Goal: Transaction & Acquisition: Purchase product/service

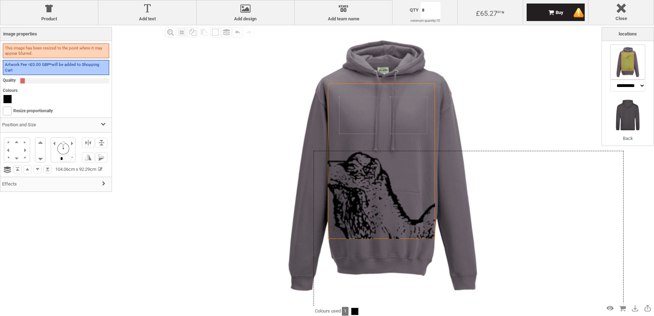
drag, startPoint x: 358, startPoint y: 165, endPoint x: 476, endPoint y: 221, distance: 130.8
click at [476, 221] on div at bounding box center [469, 288] width 310 height 275
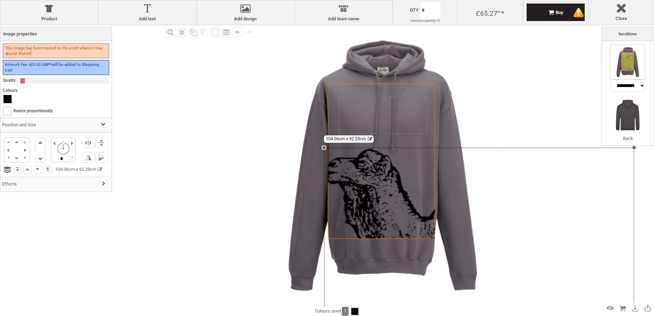
select select "*******"
click at [350, 120] on div "Created with [PERSON_NAME] 2.1.2 Created with [PERSON_NAME] 2.1.2 Created with …" at bounding box center [383, 165] width 280 height 280
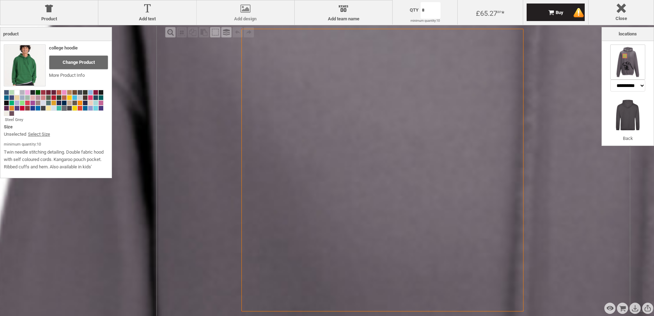
click at [243, 15] on div at bounding box center [245, 10] width 91 height 12
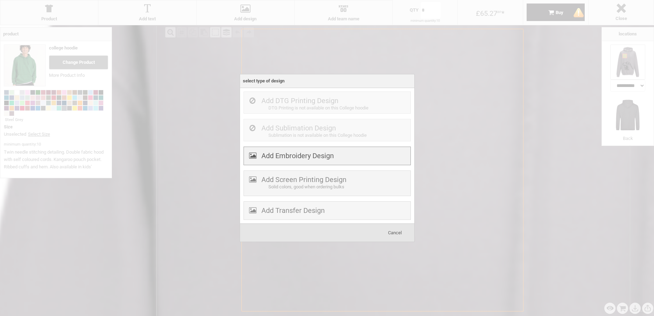
click at [298, 156] on label "Add Embroidery Design" at bounding box center [298, 155] width 72 height 8
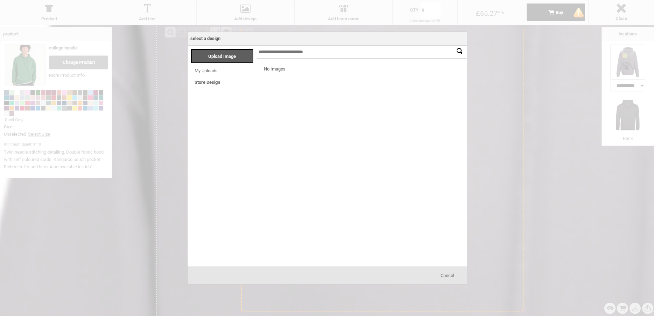
click at [206, 83] on link "Store Design" at bounding box center [208, 81] width 26 height 5
click at [204, 84] on link "Store Design" at bounding box center [208, 81] width 26 height 5
click at [215, 87] on div "Categories Upload Image Store Design My Uploads Loading... Store Design Loading…" at bounding box center [223, 156] width 70 height 221
click at [200, 84] on link "Store Design" at bounding box center [208, 81] width 26 height 5
click at [444, 276] on span "Cancel" at bounding box center [448, 274] width 14 height 5
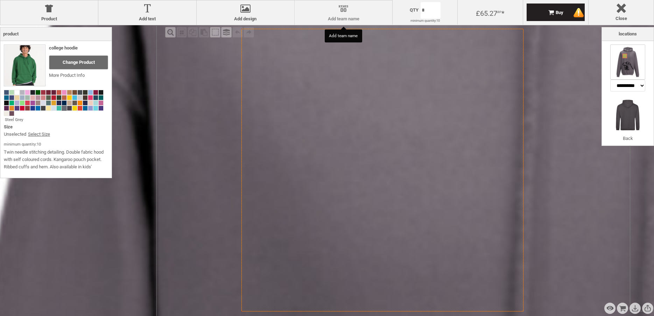
click at [337, 14] on div at bounding box center [343, 10] width 91 height 12
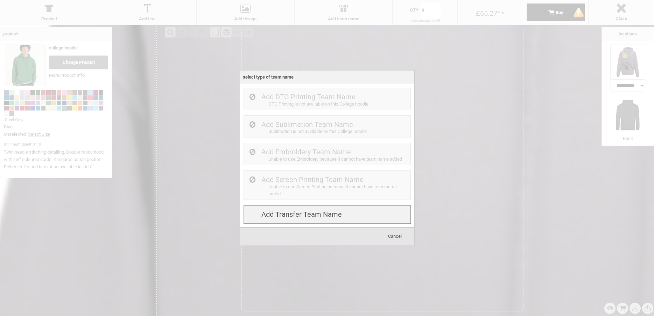
click at [298, 212] on label "Add Transfer Team name" at bounding box center [302, 214] width 81 height 8
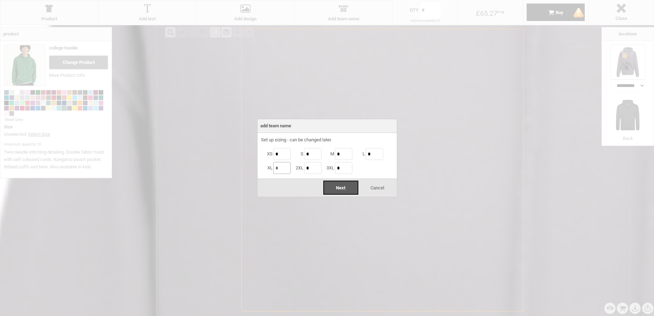
click at [286, 168] on input "*" at bounding box center [282, 168] width 18 height 12
type input "*"
click at [343, 188] on span "Next" at bounding box center [340, 187] width 9 height 5
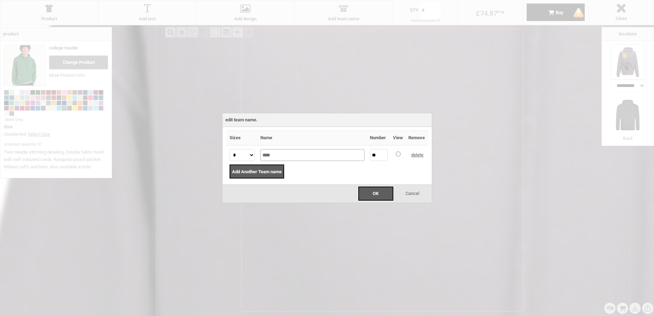
click at [294, 158] on input "****" at bounding box center [313, 155] width 104 height 12
drag, startPoint x: 294, startPoint y: 158, endPoint x: 256, endPoint y: 155, distance: 39.0
click at [261, 155] on input "****" at bounding box center [313, 155] width 104 height 12
type input "*******"
click at [379, 198] on div "OK" at bounding box center [376, 193] width 35 height 14
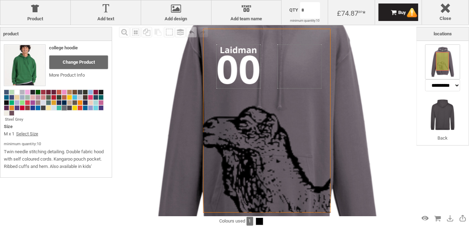
click at [331, 115] on div "Created with [PERSON_NAME] 2.1.2 Created with [PERSON_NAME] 2.1.2 Created with …" at bounding box center [266, 121] width 127 height 184
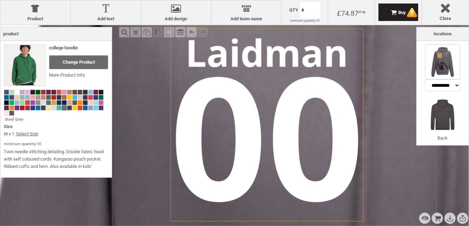
click at [251, 19] on label "Add team name" at bounding box center [246, 19] width 63 height 6
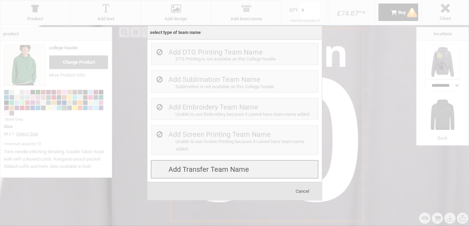
click at [246, 172] on label "Add Transfer Team name" at bounding box center [209, 169] width 81 height 8
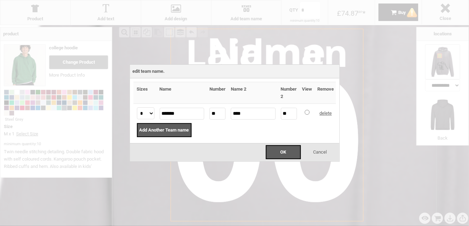
click at [329, 149] on div "Cancel" at bounding box center [320, 152] width 35 height 14
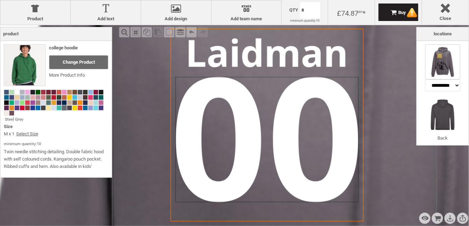
click at [264, 136] on div "settings 11.40cm x 7.80cm" at bounding box center [266, 139] width 183 height 125
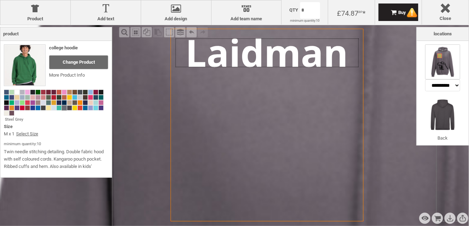
click at [256, 47] on div at bounding box center [266, 53] width 183 height 29
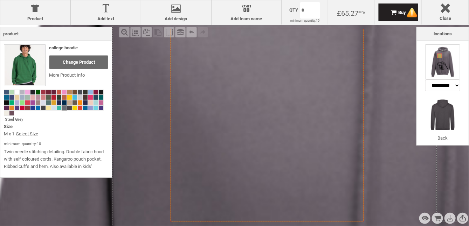
select select "*******"
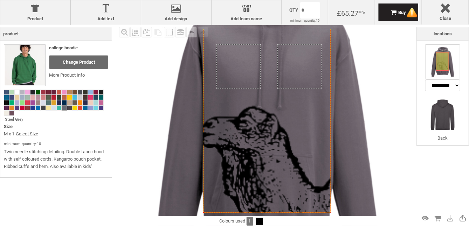
click at [331, 117] on icon "Created with [PERSON_NAME] 2.1.2" at bounding box center [266, 121] width 127 height 184
click at [331, 117] on div "Created with [PERSON_NAME] 2.1.2 Created with [PERSON_NAME] 2.1.2 Created with …" at bounding box center [266, 121] width 127 height 184
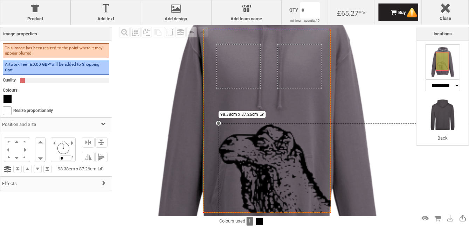
drag, startPoint x: 199, startPoint y: 103, endPoint x: 279, endPoint y: 126, distance: 83.3
click at [292, 123] on div "Created with [PERSON_NAME] 2.1.2 Created with [PERSON_NAME] 2.1.2 Created with …" at bounding box center [266, 121] width 127 height 184
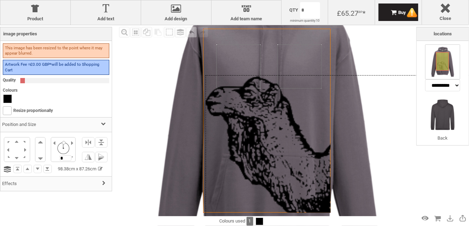
drag, startPoint x: 236, startPoint y: 139, endPoint x: 221, endPoint y: 93, distance: 47.7
click at [221, 93] on div at bounding box center [380, 229] width 348 height 309
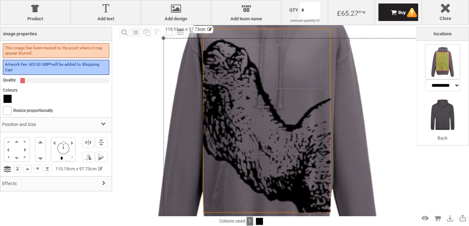
drag, startPoint x: 205, startPoint y: 76, endPoint x: 71, endPoint y: 38, distance: 138.7
click at [71, 38] on div "Product Product Add text Add text Add design Add design Names Add team name Add…" at bounding box center [234, 113] width 469 height 226
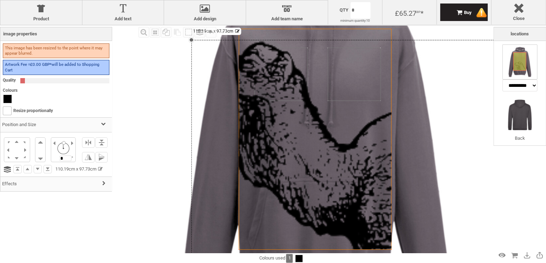
click at [447, 89] on div "settings 110.19cm x 97.73cm" at bounding box center [425, 247] width 468 height 415
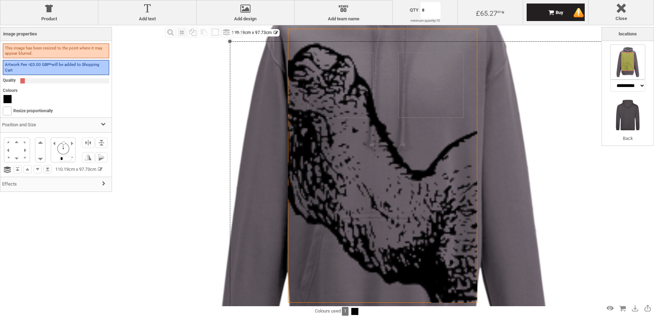
scroll to position [0, 0]
click at [6, 185] on h3 "Effects" at bounding box center [55, 183] width 111 height 15
click at [66, 163] on span "None" at bounding box center [57, 164] width 98 height 7
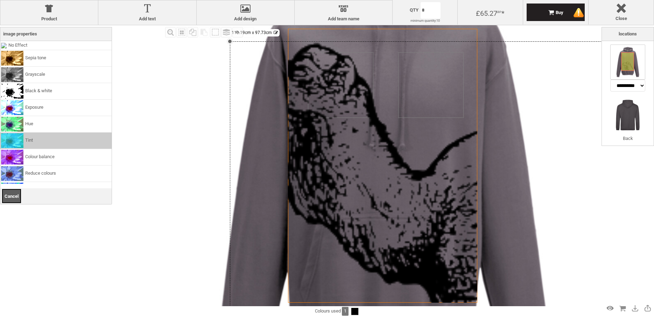
click at [39, 140] on li "Tint" at bounding box center [55, 140] width 111 height 16
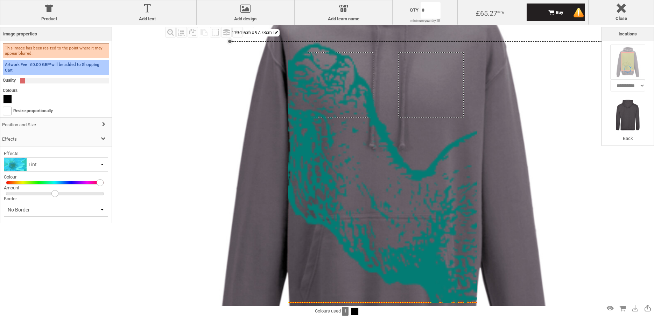
drag, startPoint x: 54, startPoint y: 183, endPoint x: 113, endPoint y: 189, distance: 59.5
click at [113, 189] on div "Product Product Add text Add text Add design Add design Names Add team name Add…" at bounding box center [327, 158] width 654 height 316
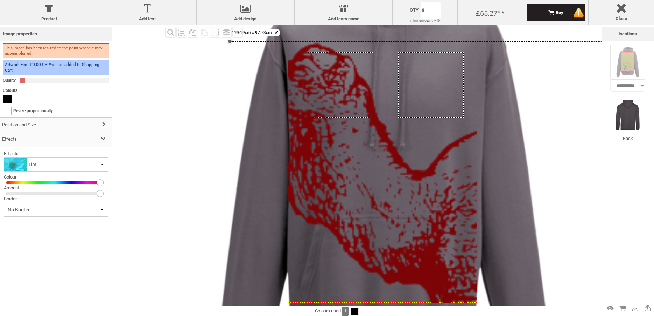
drag, startPoint x: 54, startPoint y: 193, endPoint x: 134, endPoint y: 201, distance: 80.7
click at [134, 201] on div "Product Product Add text Add text Add design Add design Names Add team name Add…" at bounding box center [327, 158] width 654 height 316
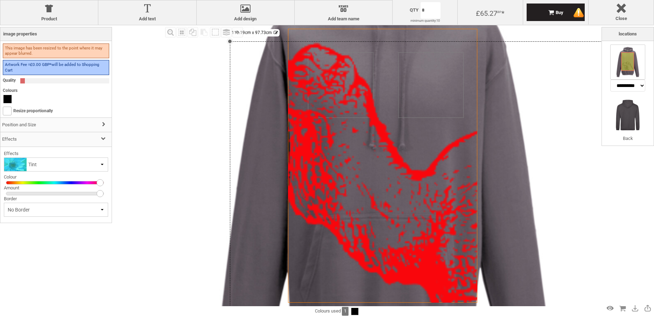
click at [162, 158] on div "Fill Background Zoom in Zoom out Select All Copy All Selected Paste Off On Grou…" at bounding box center [327, 183] width 654 height 316
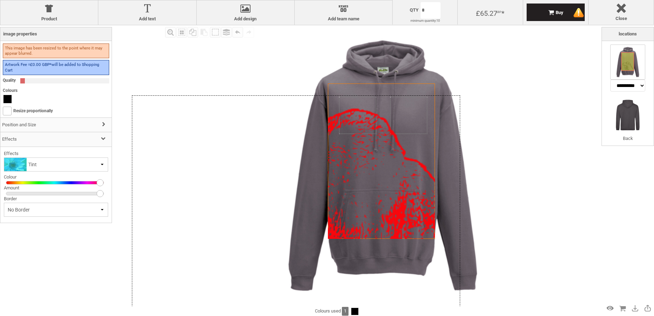
drag, startPoint x: 364, startPoint y: 196, endPoint x: 201, endPoint y: 201, distance: 163.6
click at [201, 201] on div at bounding box center [296, 240] width 328 height 291
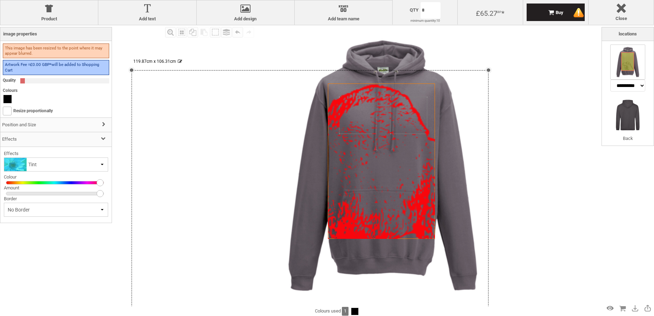
drag, startPoint x: 459, startPoint y: 96, endPoint x: 495, endPoint y: 70, distance: 45.2
click at [495, 70] on div "Created with [PERSON_NAME] 2.1.2 Created with [PERSON_NAME] 2.1.2 Created with …" at bounding box center [383, 165] width 280 height 280
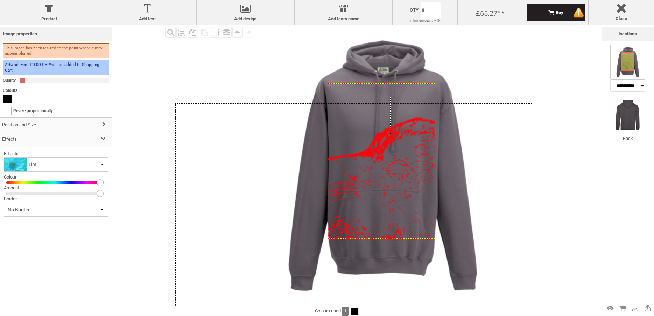
drag, startPoint x: 389, startPoint y: 167, endPoint x: 433, endPoint y: 199, distance: 54.3
click at [433, 199] on div at bounding box center [353, 261] width 357 height 317
click at [305, 60] on img at bounding box center [383, 165] width 280 height 280
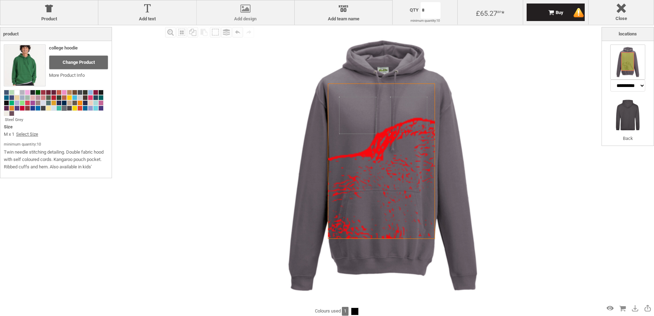
click at [238, 6] on div at bounding box center [245, 10] width 91 height 12
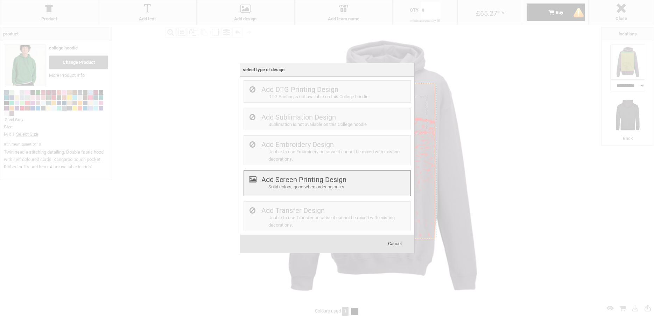
click at [294, 184] on div "Solid colors, good when ordering bulks" at bounding box center [339, 186] width 140 height 7
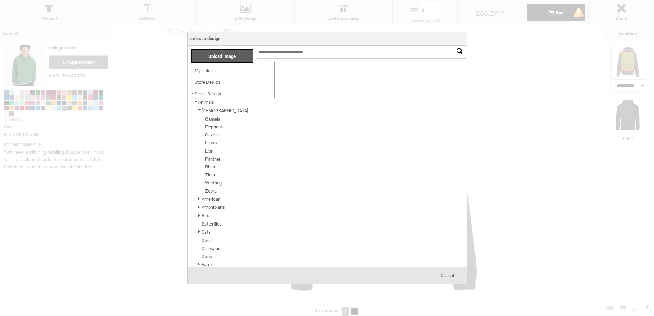
click at [210, 152] on link "Lion" at bounding box center [209, 150] width 8 height 5
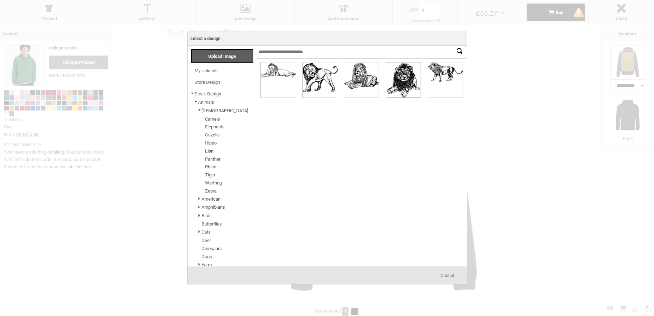
click at [403, 78] on div at bounding box center [404, 79] width 34 height 35
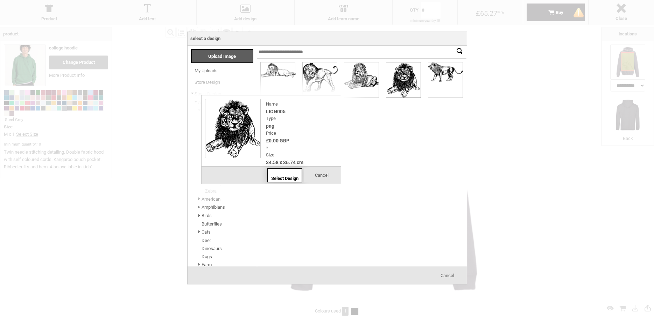
click at [286, 176] on span "Select Design" at bounding box center [284, 177] width 27 height 5
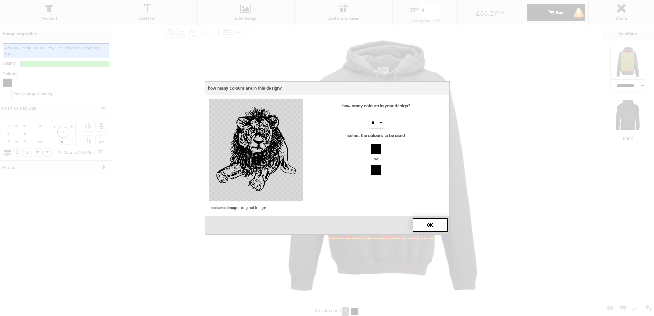
click at [432, 227] on div "OK" at bounding box center [430, 225] width 35 height 14
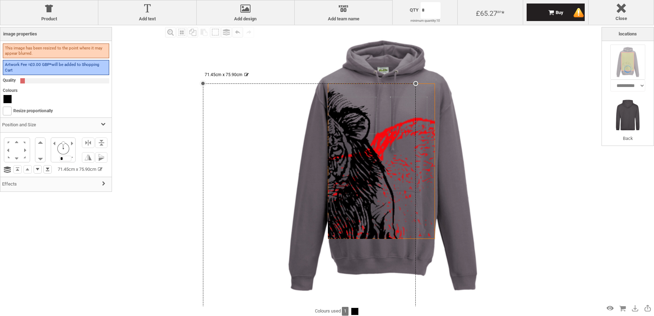
drag, startPoint x: 346, startPoint y: 155, endPoint x: 122, endPoint y: 310, distance: 271.9
click at [122, 310] on div "Product Product Add text Add text Add design Add design Names Add team name Add…" at bounding box center [327, 158] width 654 height 316
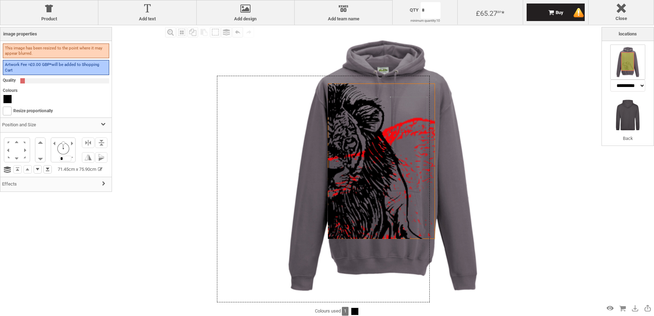
drag, startPoint x: 347, startPoint y: 116, endPoint x: 361, endPoint y: 108, distance: 16.0
click at [361, 108] on div at bounding box center [323, 189] width 213 height 226
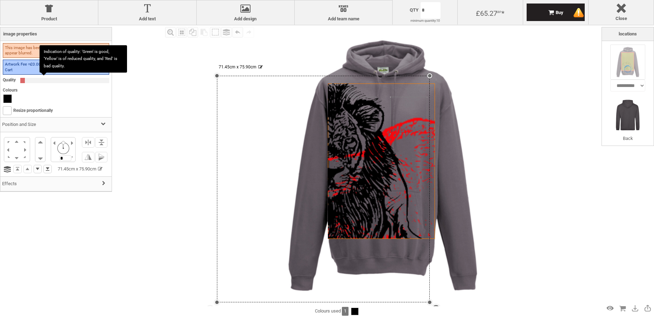
drag, startPoint x: 23, startPoint y: 79, endPoint x: 107, endPoint y: 81, distance: 84.1
click at [107, 81] on div "**********" at bounding box center [55, 116] width 111 height 150
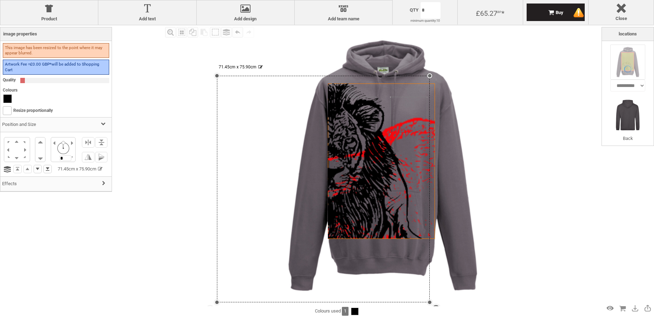
click at [24, 83] on li "Quality" at bounding box center [56, 80] width 106 height 9
click at [43, 186] on h3 "Effects" at bounding box center [55, 183] width 111 height 15
click at [33, 166] on span "None" at bounding box center [57, 164] width 98 height 7
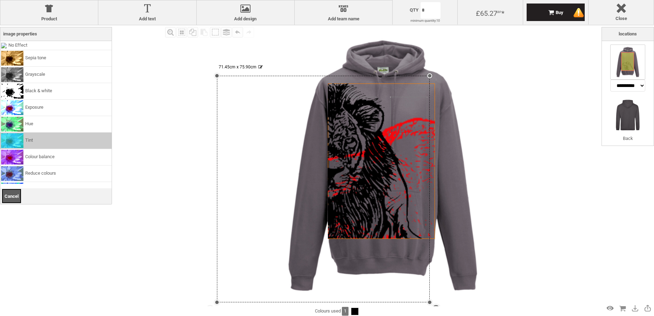
click at [51, 138] on li "Tint" at bounding box center [55, 140] width 111 height 16
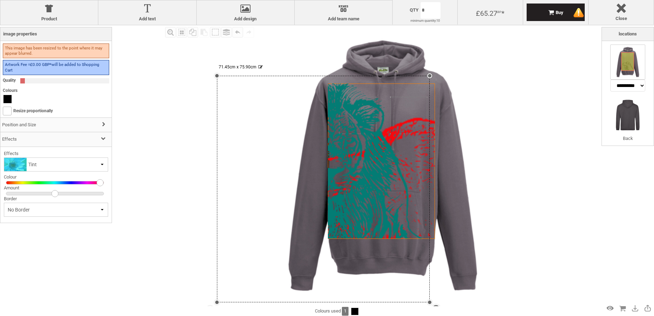
drag, startPoint x: 54, startPoint y: 180, endPoint x: 117, endPoint y: 184, distance: 63.2
click at [117, 184] on div "Product Product Add text Add text Add design Add design Names Add team name Add…" at bounding box center [327, 158] width 654 height 316
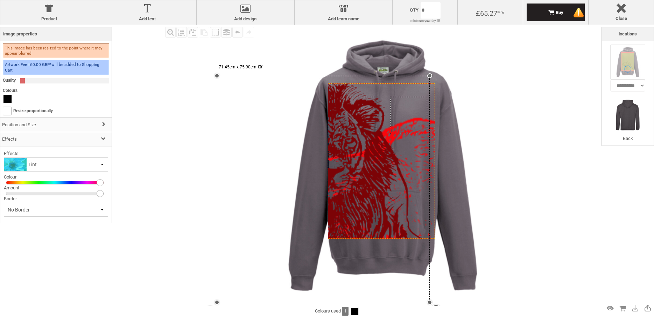
drag, startPoint x: 56, startPoint y: 195, endPoint x: 110, endPoint y: 196, distance: 53.9
click at [110, 196] on div "**********" at bounding box center [55, 131] width 111 height 181
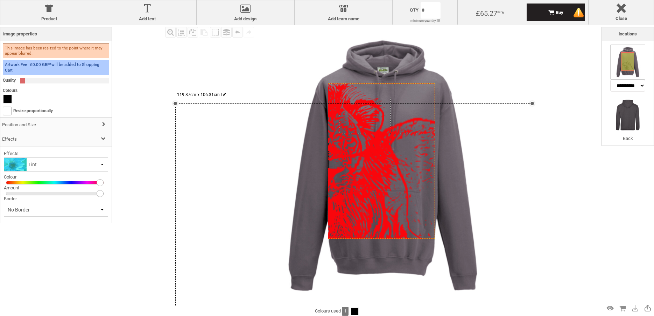
click at [190, 167] on div "settings 119.87cm x 106.31cm" at bounding box center [353, 261] width 357 height 317
click at [227, 88] on div at bounding box center [323, 189] width 213 height 226
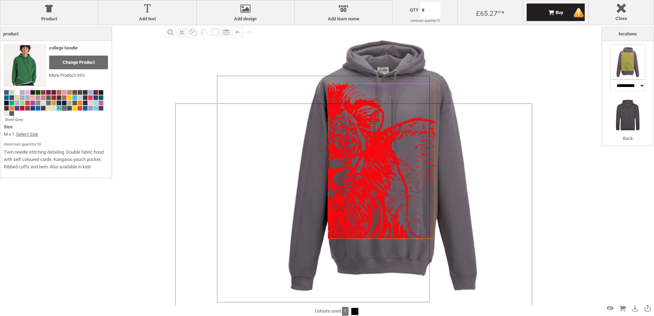
click at [180, 75] on div "Fill Background Zoom in Zoom out Select All Copy All Selected Paste Off On Grou…" at bounding box center [383, 165] width 438 height 280
click at [536, 158] on div "Fill Background Zoom in Zoom out Select All Copy All Selected Paste Off On Grou…" at bounding box center [383, 165] width 438 height 280
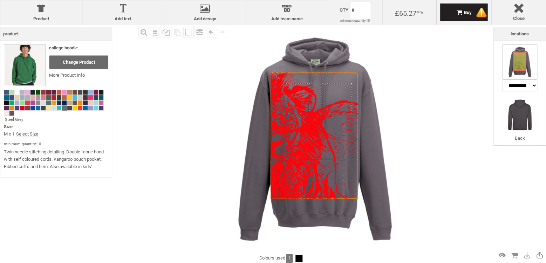
click at [136, 30] on div "Fill Background Zoom in Zoom out Select All Copy All Selected Paste Off On Grou…" at bounding box center [273, 156] width 546 height 263
click at [142, 33] on div "Zoom in" at bounding box center [143, 32] width 11 height 11
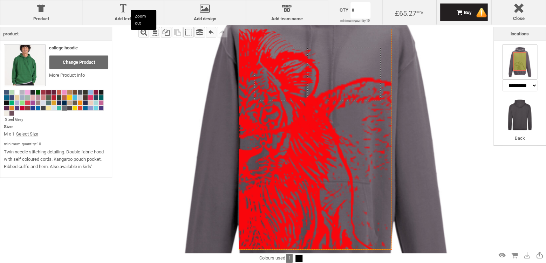
click at [142, 33] on div "Zoom out" at bounding box center [143, 32] width 11 height 11
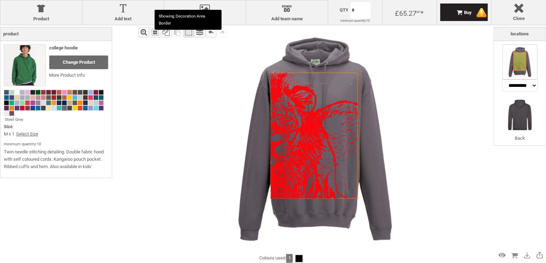
click at [193, 34] on div "Off" at bounding box center [188, 32] width 11 height 11
click at [202, 34] on div "Group" at bounding box center [199, 32] width 11 height 11
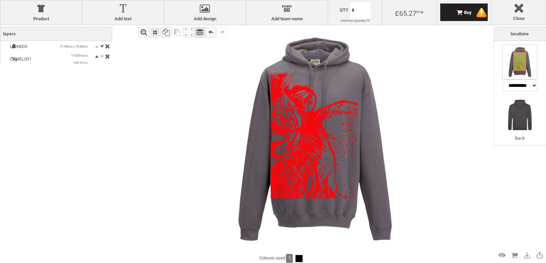
click at [202, 34] on div "Group" at bounding box center [199, 32] width 11 height 11
click at [211, 31] on div "Undo" at bounding box center [211, 32] width 11 height 11
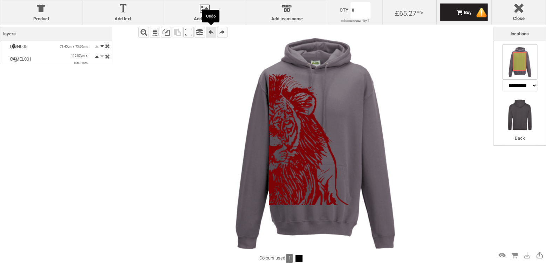
click at [211, 31] on div "Undo" at bounding box center [211, 32] width 11 height 11
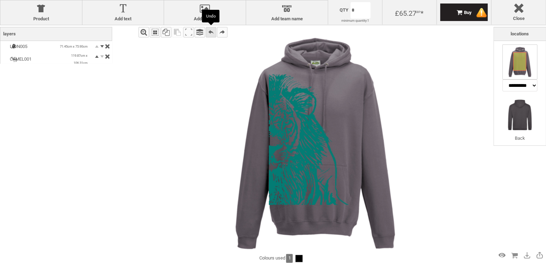
click at [211, 31] on div "Undo" at bounding box center [211, 32] width 11 height 11
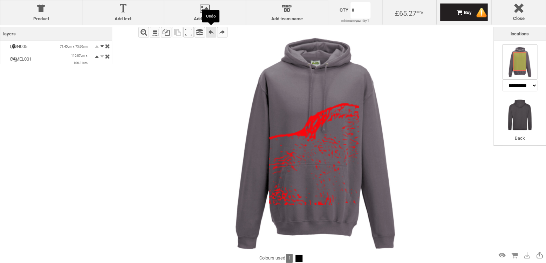
click at [211, 31] on div "Undo" at bounding box center [211, 32] width 11 height 11
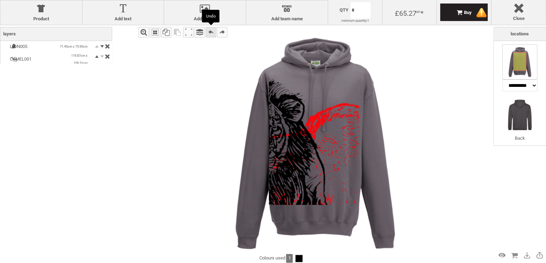
click at [211, 31] on div "Undo" at bounding box center [211, 32] width 11 height 11
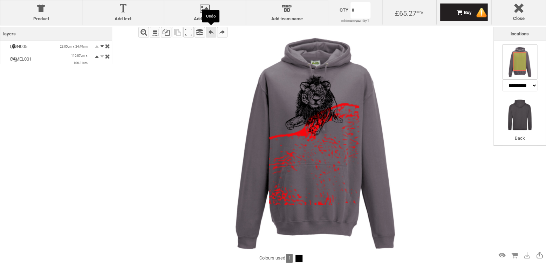
click at [211, 31] on div "Undo" at bounding box center [211, 32] width 11 height 11
click at [210, 31] on div "Undo" at bounding box center [211, 32] width 11 height 11
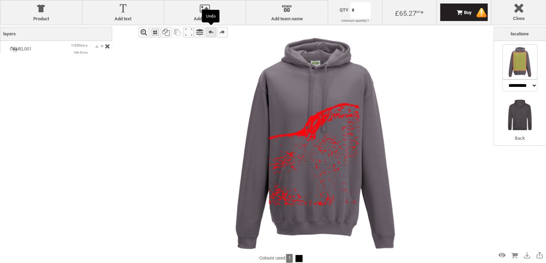
click at [210, 31] on div "Undo" at bounding box center [211, 32] width 11 height 11
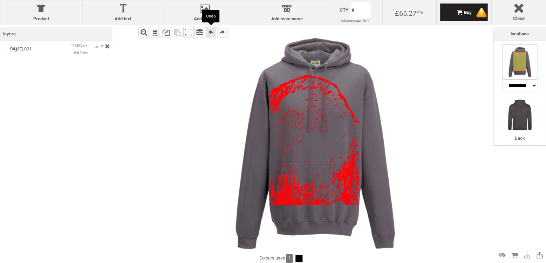
click at [210, 31] on div "Undo" at bounding box center [211, 32] width 11 height 11
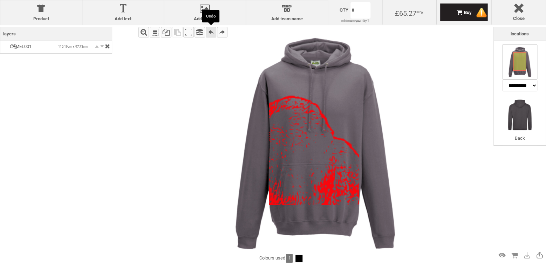
click at [210, 31] on div "Undo" at bounding box center [211, 32] width 11 height 11
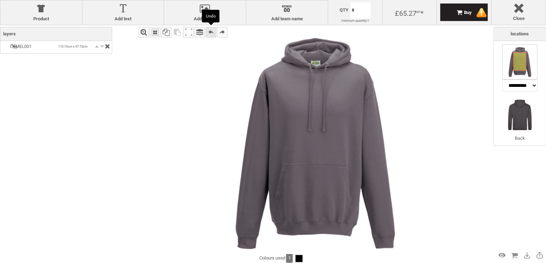
click at [210, 31] on div "Undo" at bounding box center [211, 32] width 11 height 11
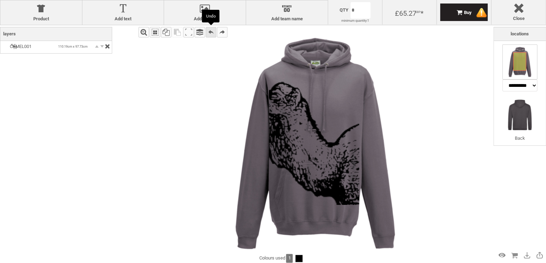
click at [210, 31] on div "Undo" at bounding box center [211, 32] width 11 height 11
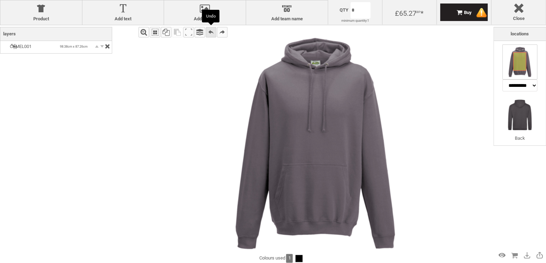
click at [210, 31] on div "Undo" at bounding box center [211, 32] width 11 height 11
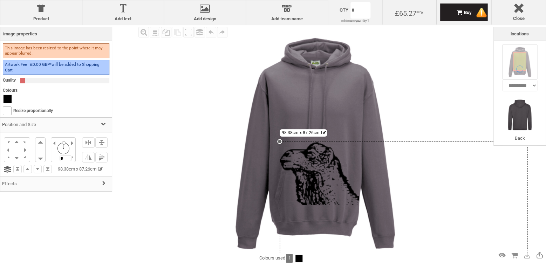
click at [325, 159] on div "settings 98.38cm x 87.26cm" at bounding box center [403, 251] width 248 height 220
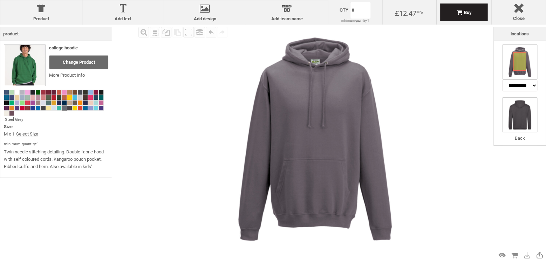
click at [518, 113] on img at bounding box center [519, 114] width 35 height 35
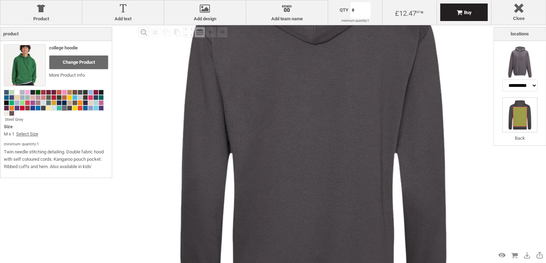
click at [308, 124] on icon "Created with [PERSON_NAME] 2.1.2" at bounding box center [314, 144] width 159 height 230
click at [274, 118] on icon "Created with [PERSON_NAME] 2.1.2" at bounding box center [314, 144] width 159 height 230
drag, startPoint x: 274, startPoint y: 118, endPoint x: 271, endPoint y: 119, distance: 3.6
click at [293, 101] on icon "Created with [PERSON_NAME] 2.1.2" at bounding box center [314, 144] width 159 height 230
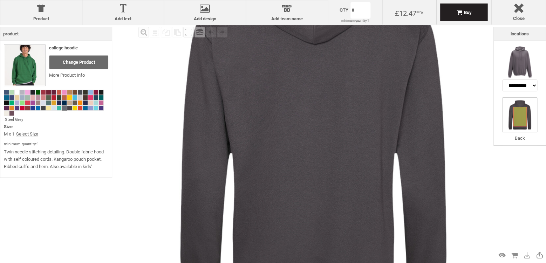
click at [293, 100] on icon "Created with [PERSON_NAME] 2.1.2" at bounding box center [314, 144] width 159 height 230
click at [521, 114] on div at bounding box center [520, 117] width 14 height 20
click at [142, 33] on div "Zoom out" at bounding box center [143, 32] width 11 height 11
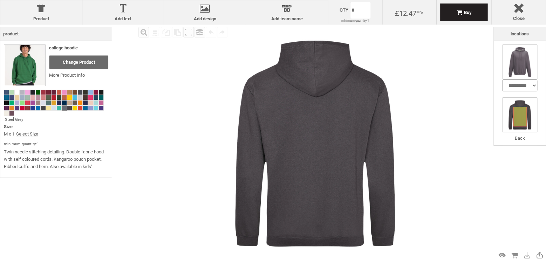
click at [502, 79] on select "**********" at bounding box center [519, 85] width 35 height 12
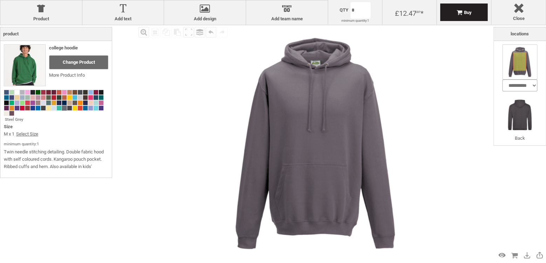
click option "****" at bounding box center [0, 0] width 0 height 0
click at [519, 126] on img at bounding box center [519, 114] width 35 height 35
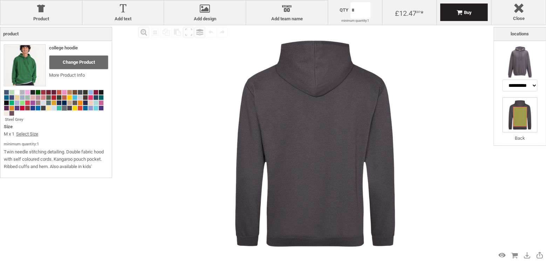
drag, startPoint x: 518, startPoint y: 110, endPoint x: 511, endPoint y: 110, distance: 7.0
click at [511, 110] on li "Back" at bounding box center [519, 119] width 35 height 45
click at [178, 6] on div at bounding box center [204, 10] width 75 height 12
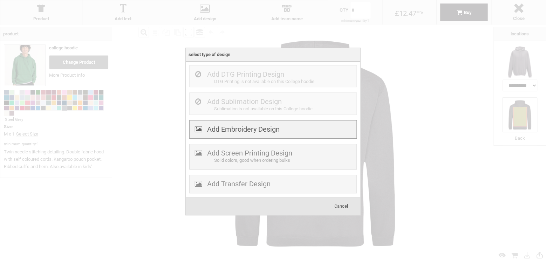
click at [241, 132] on label "Add Embroidery Design" at bounding box center [243, 129] width 72 height 8
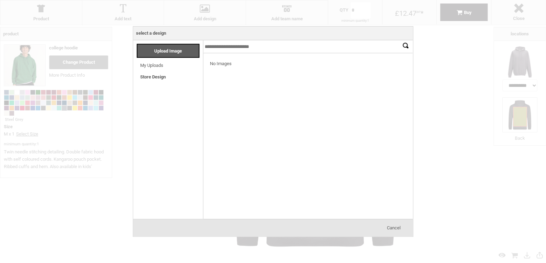
click at [152, 75] on link "Store Design" at bounding box center [153, 76] width 26 height 5
click at [398, 228] on span "Cancel" at bounding box center [394, 227] width 14 height 5
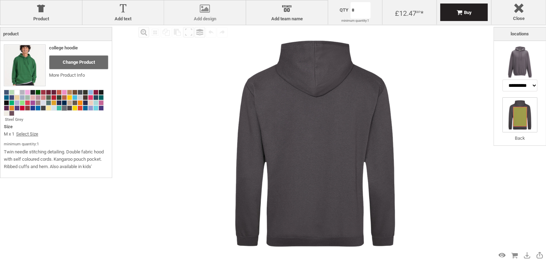
click at [206, 6] on div at bounding box center [204, 10] width 75 height 12
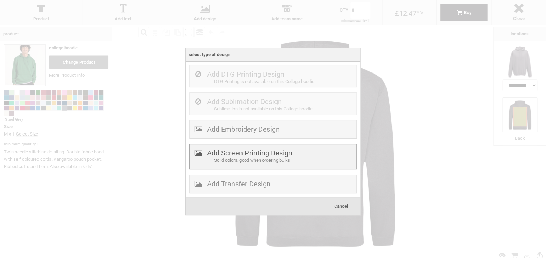
click at [241, 162] on div "Solid colors, good when ordering bulks" at bounding box center [284, 160] width 140 height 7
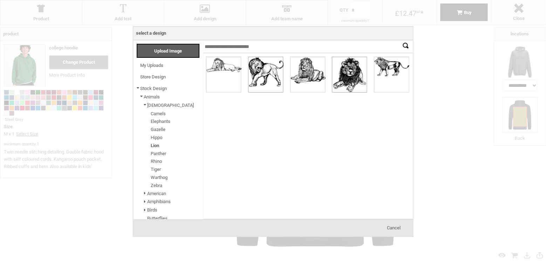
click at [260, 75] on div at bounding box center [265, 74] width 34 height 35
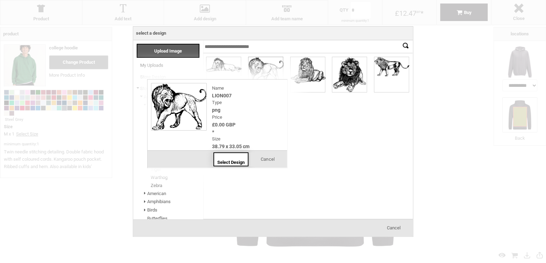
click at [222, 163] on span "Select Design" at bounding box center [230, 162] width 27 height 5
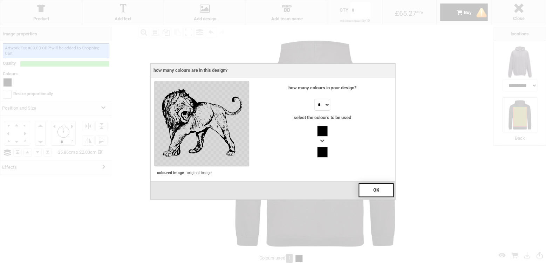
click at [374, 193] on span "OK" at bounding box center [376, 189] width 6 height 5
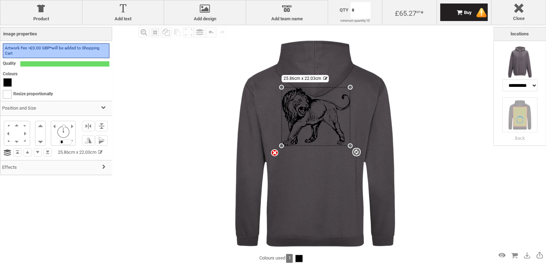
click at [279, 144] on icon "Created with [PERSON_NAME] 2.1.2" at bounding box center [316, 156] width 96 height 138
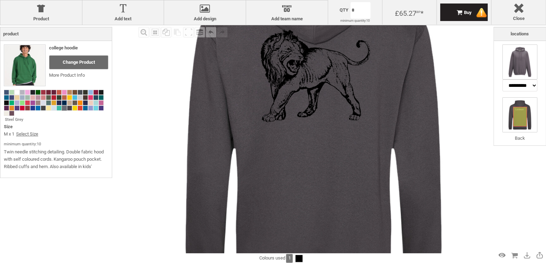
click at [520, 59] on img at bounding box center [519, 61] width 35 height 35
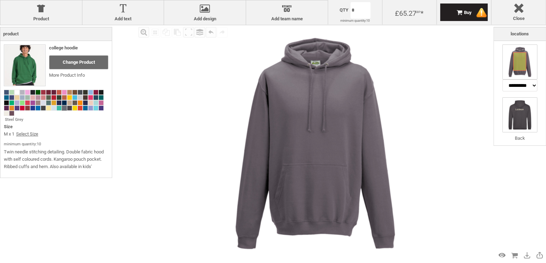
click at [518, 111] on img at bounding box center [519, 114] width 35 height 35
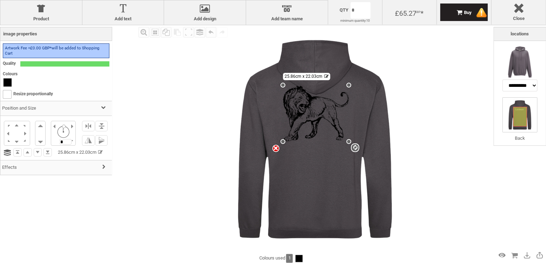
click at [309, 109] on div "settings 25.86cm x 22.03cm" at bounding box center [316, 113] width 66 height 56
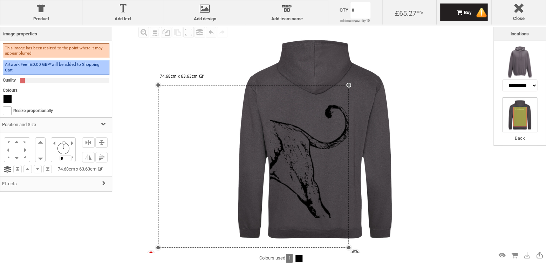
drag, startPoint x: 281, startPoint y: 141, endPoint x: 233, endPoint y: 248, distance: 116.6
click at [233, 248] on div "Created with [PERSON_NAME] 2.1.2 Created with [PERSON_NAME] 2.1.2 Created with …" at bounding box center [315, 139] width 228 height 228
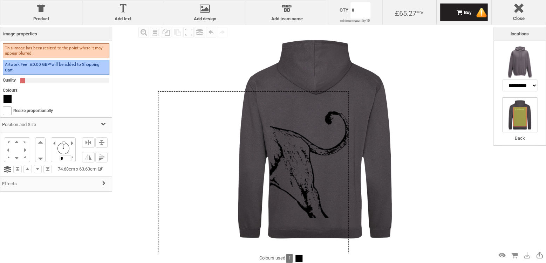
drag, startPoint x: 297, startPoint y: 140, endPoint x: 297, endPoint y: 146, distance: 6.3
click at [297, 146] on div at bounding box center [253, 172] width 191 height 162
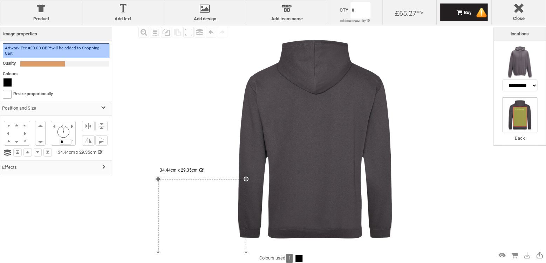
drag, startPoint x: 348, startPoint y: 92, endPoint x: 251, endPoint y: 179, distance: 130.5
click at [251, 179] on div "Created with [PERSON_NAME] 2.1.2 Created with [PERSON_NAME] 2.1.2 Created with …" at bounding box center [315, 139] width 228 height 228
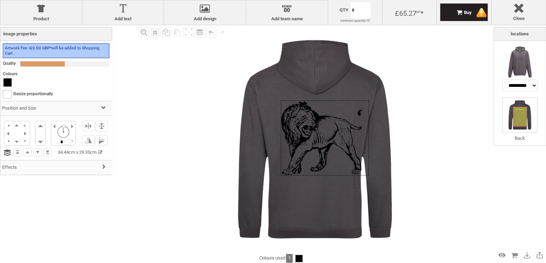
drag, startPoint x: 215, startPoint y: 190, endPoint x: 334, endPoint y: 108, distance: 144.5
click at [334, 108] on div at bounding box center [324, 137] width 88 height 75
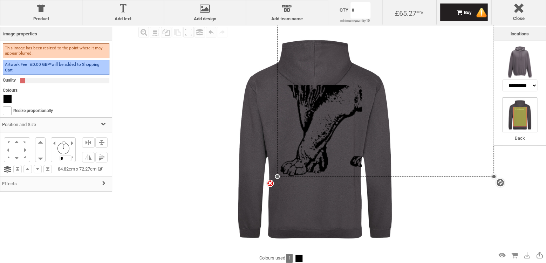
drag, startPoint x: 367, startPoint y: 97, endPoint x: 426, endPoint y: -8, distance: 121.0
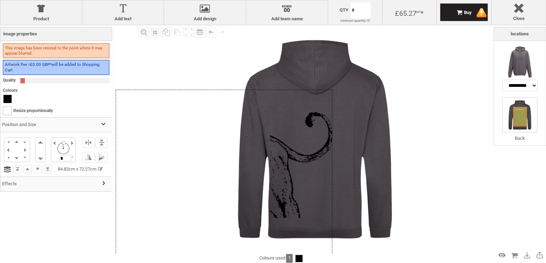
drag, startPoint x: 327, startPoint y: 96, endPoint x: 164, endPoint y: 200, distance: 193.6
click at [164, 200] on div at bounding box center [224, 182] width 217 height 185
drag, startPoint x: 331, startPoint y: 88, endPoint x: 373, endPoint y: 90, distance: 41.7
click at [373, 90] on div "Created with [PERSON_NAME] 2.1.2 Created with [PERSON_NAME] 2.1.2 Created with …" at bounding box center [315, 139] width 228 height 228
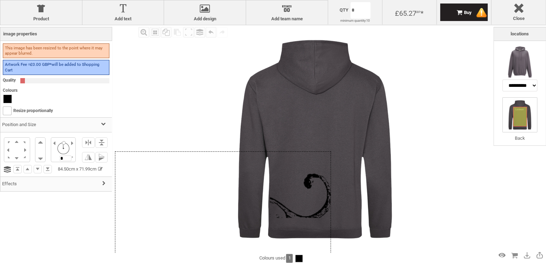
drag, startPoint x: 271, startPoint y: 162, endPoint x: 271, endPoint y: 217, distance: 55.3
click at [271, 217] on div at bounding box center [223, 243] width 216 height 184
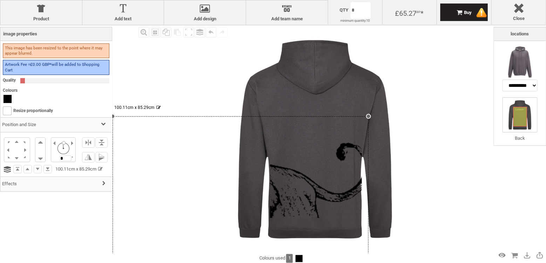
drag, startPoint x: 327, startPoint y: 150, endPoint x: 384, endPoint y: 116, distance: 65.8
click at [384, 116] on div "Created with [PERSON_NAME] 2.1.2 Created with [PERSON_NAME] 2.1.2 Created with …" at bounding box center [315, 139] width 228 height 228
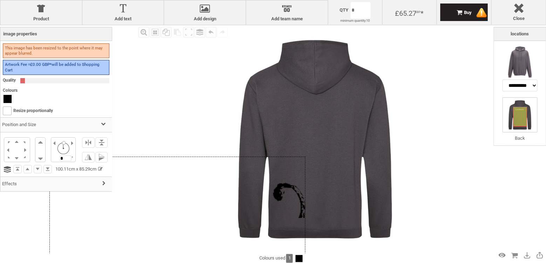
drag, startPoint x: 293, startPoint y: 182, endPoint x: 235, endPoint y: 220, distance: 69.7
click at [231, 222] on div at bounding box center [177, 266] width 256 height 218
click at [324, 157] on icon "Created with [PERSON_NAME] 2.1.2" at bounding box center [316, 151] width 92 height 133
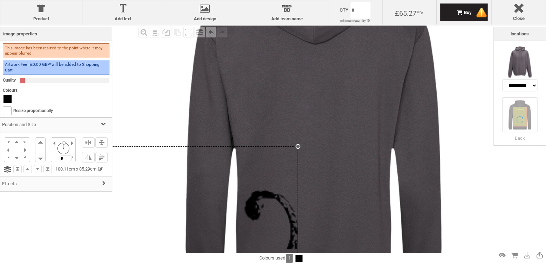
click at [303, 139] on icon "Created with [PERSON_NAME] 2.1.2" at bounding box center [314, 139] width 153 height 221
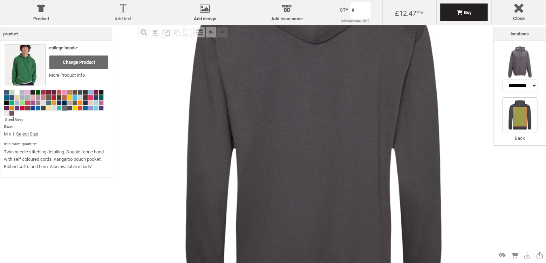
click at [123, 17] on label "Add text" at bounding box center [123, 19] width 75 height 6
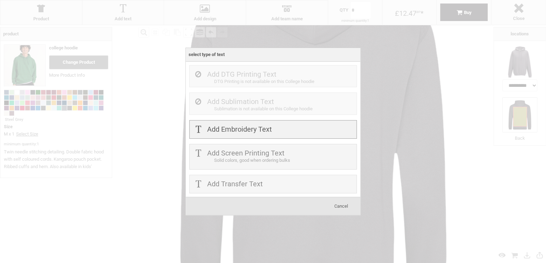
click at [233, 131] on label "Add Embroidery Text" at bounding box center [239, 129] width 65 height 8
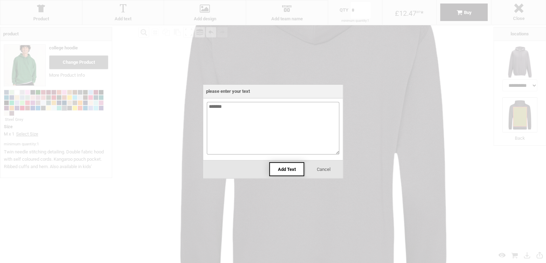
type textarea "*******"
click at [285, 170] on span "Add Text" at bounding box center [287, 169] width 18 height 5
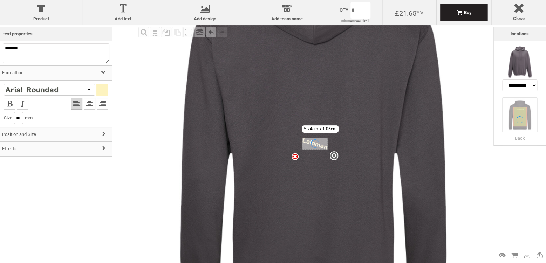
type input "**"
drag, startPoint x: 337, startPoint y: 153, endPoint x: 364, endPoint y: 182, distance: 39.9
click at [376, 201] on div "Created with [PERSON_NAME] 2.1.2 Created with [PERSON_NAME] 2.1.2 Created with …" at bounding box center [314, 144] width 159 height 230
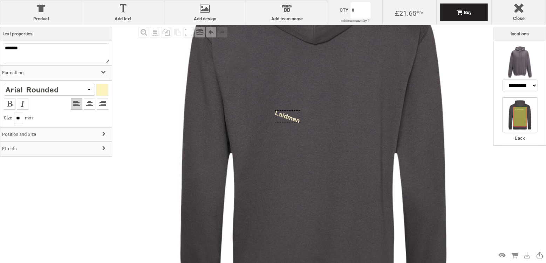
drag, startPoint x: 318, startPoint y: 144, endPoint x: 254, endPoint y: 89, distance: 84.1
click at [275, 110] on icon "Created with [PERSON_NAME] 2.1.2" at bounding box center [288, 116] width 26 height 13
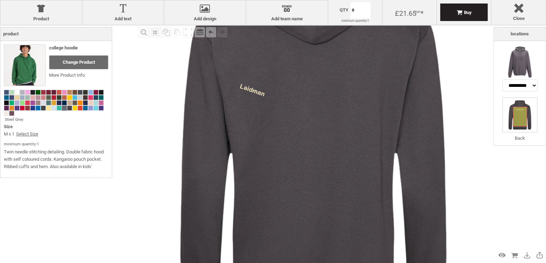
drag, startPoint x: 267, startPoint y: 82, endPoint x: 277, endPoint y: 80, distance: 10.4
click at [277, 80] on icon "Created with [PERSON_NAME] 2.1.2" at bounding box center [314, 144] width 159 height 230
click at [253, 87] on icon "Created with [PERSON_NAME] 2.1.2" at bounding box center [252, 90] width 26 height 13
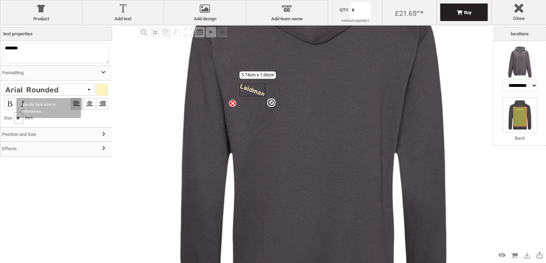
drag, startPoint x: 26, startPoint y: 118, endPoint x: -4, endPoint y: 116, distance: 29.1
click at [4, 116] on div "text options Size ** mm Outline Width Colour Resize proportionally" at bounding box center [56, 104] width 104 height 41
type input "**"
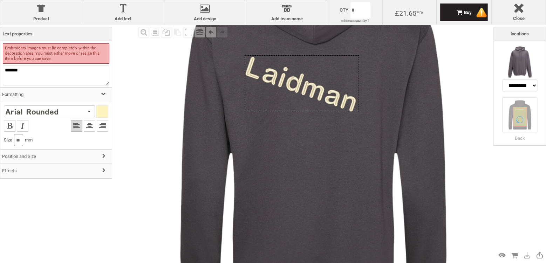
drag, startPoint x: 267, startPoint y: 93, endPoint x: 318, endPoint y: 86, distance: 50.9
click at [317, 86] on div "Created with [PERSON_NAME] 2.1.2" at bounding box center [301, 83] width 115 height 57
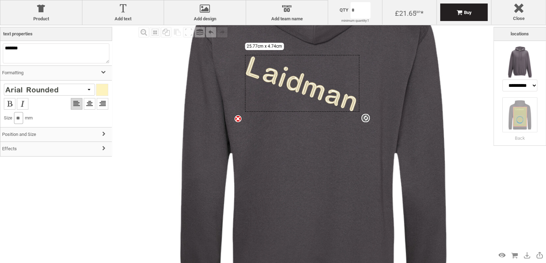
click at [280, 78] on div "Created with [PERSON_NAME] 2.1.2 settings 25.77cm x 4.74cm" at bounding box center [302, 83] width 115 height 57
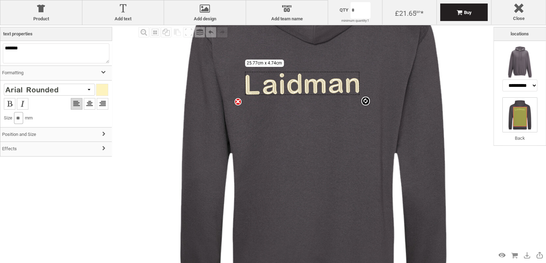
type input "*"
drag, startPoint x: 366, startPoint y: 119, endPoint x: 367, endPoint y: 98, distance: 21.1
click at [367, 98] on div at bounding box center [365, 100] width 8 height 9
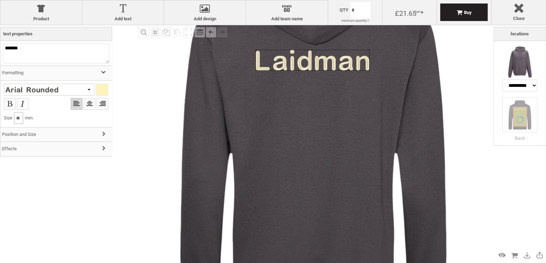
drag, startPoint x: 311, startPoint y: 85, endPoint x: 318, endPoint y: 63, distance: 23.7
click at [318, 63] on icon "Created with [PERSON_NAME] 2.1.2" at bounding box center [312, 60] width 114 height 21
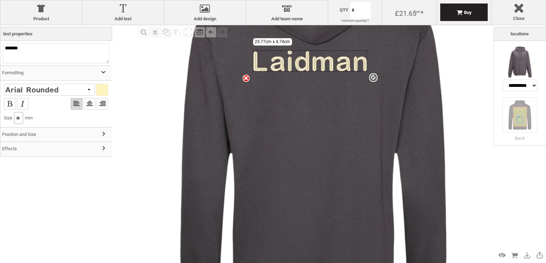
type input "**"
click at [84, 88] on div at bounding box center [49, 90] width 91 height 12
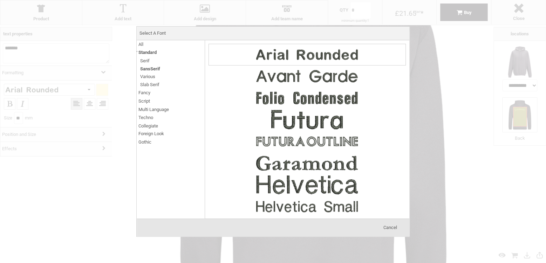
click at [147, 101] on span "Script" at bounding box center [144, 101] width 12 height 8
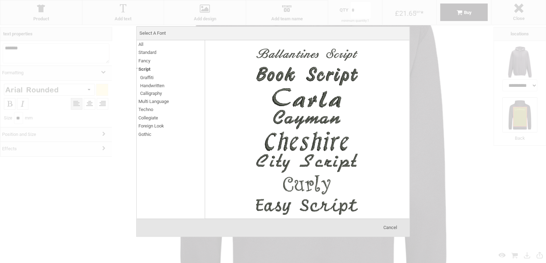
click at [143, 91] on span "Calligraphy" at bounding box center [151, 93] width 22 height 8
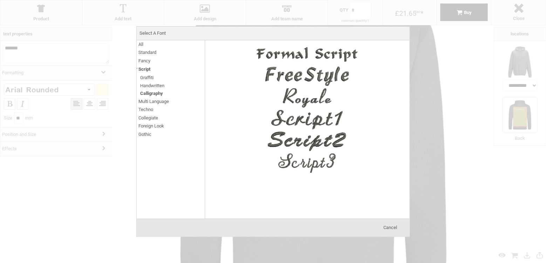
click at [152, 76] on span "Graffiti" at bounding box center [146, 78] width 13 height 8
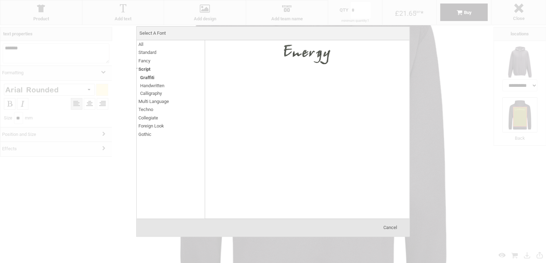
click at [148, 60] on span "Fancy" at bounding box center [144, 61] width 12 height 8
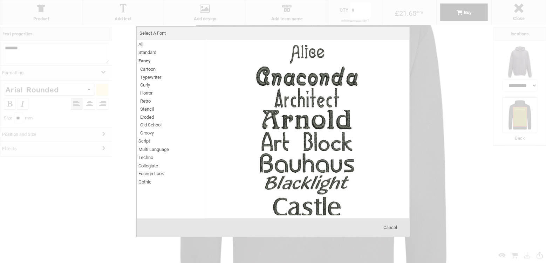
click at [148, 70] on span "Cartoon" at bounding box center [147, 69] width 15 height 8
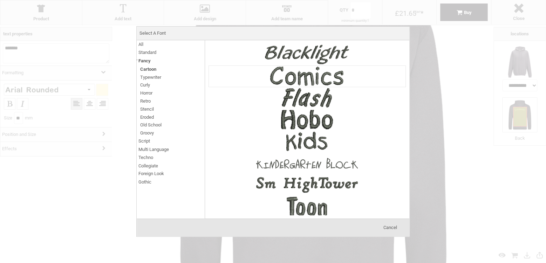
click at [290, 77] on img at bounding box center [306, 76] width 105 height 21
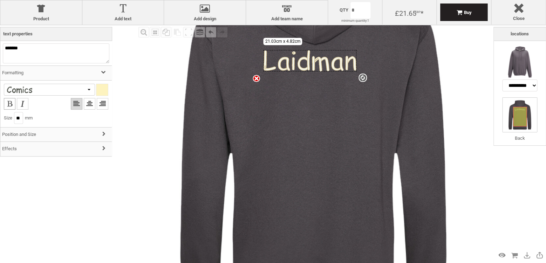
click at [11, 104] on li at bounding box center [10, 104] width 12 height 12
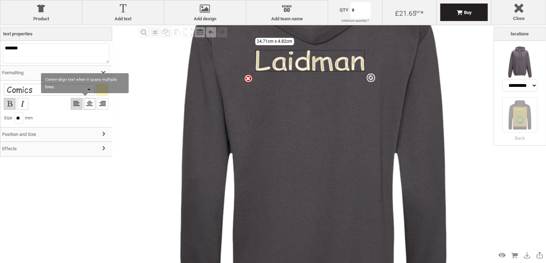
click at [84, 105] on li at bounding box center [90, 104] width 12 height 12
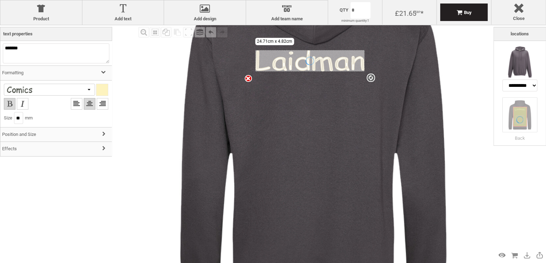
scroll to position [0, 0]
click at [53, 132] on h3 "Position and Size" at bounding box center [55, 134] width 111 height 15
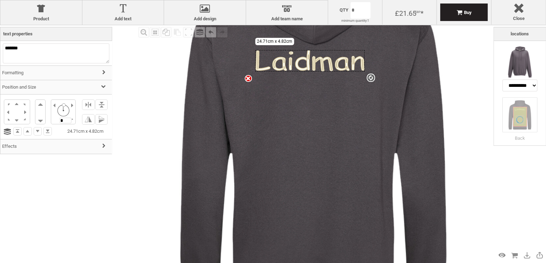
click at [40, 146] on h3 "Effects" at bounding box center [55, 146] width 111 height 15
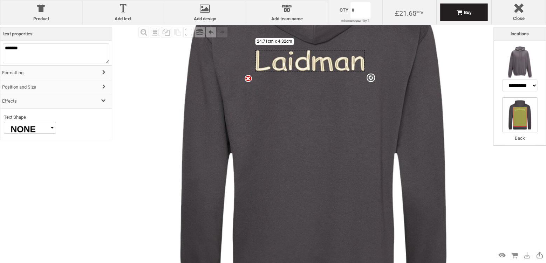
click at [42, 130] on div at bounding box center [27, 127] width 46 height 11
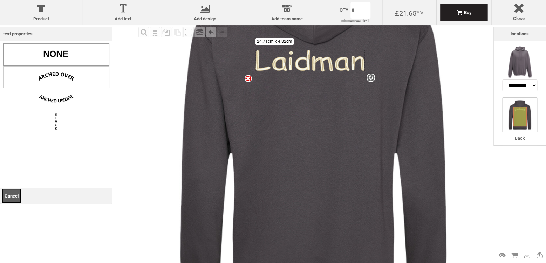
click at [59, 79] on img at bounding box center [56, 77] width 35 height 18
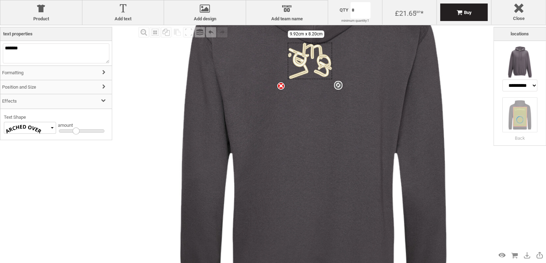
click at [290, 69] on div "Created with [PERSON_NAME] 2.1.2 settings 9.92cm x 8.20cm" at bounding box center [309, 61] width 44 height 36
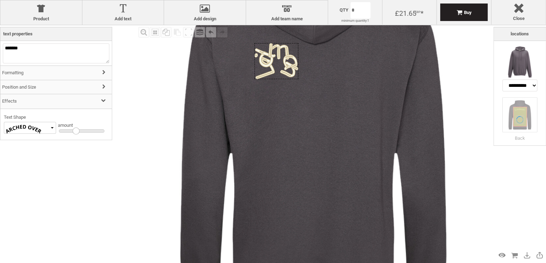
drag, startPoint x: 288, startPoint y: 76, endPoint x: 253, endPoint y: 91, distance: 38.4
click at [254, 79] on div "Created with [PERSON_NAME] 2.1.2" at bounding box center [276, 61] width 44 height 36
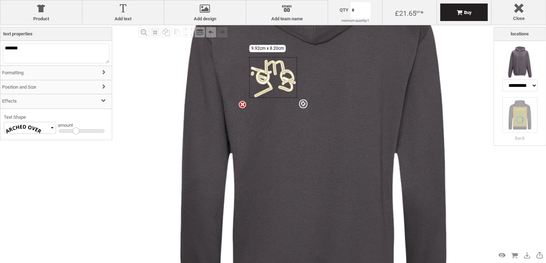
drag, startPoint x: 301, startPoint y: 102, endPoint x: 309, endPoint y: 105, distance: 8.4
click at [309, 105] on div "Created with [PERSON_NAME] 2.1.2 Created with [PERSON_NAME] 2.1.2 Created with …" at bounding box center [314, 144] width 159 height 230
drag, startPoint x: 76, startPoint y: 133, endPoint x: 55, endPoint y: 134, distance: 21.1
click at [55, 134] on div "Text Shape amount" at bounding box center [56, 125] width 104 height 22
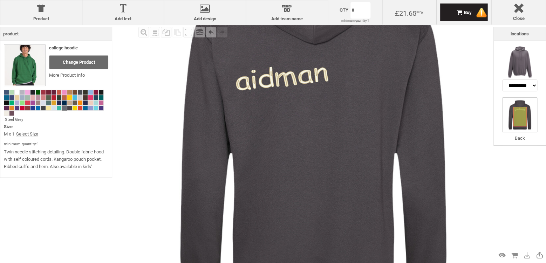
drag, startPoint x: 282, startPoint y: 96, endPoint x: 290, endPoint y: 90, distance: 10.4
click at [282, 96] on icon "Created with [PERSON_NAME] 2.1.2" at bounding box center [314, 144] width 159 height 230
click at [291, 89] on div "Created with [PERSON_NAME] 2.1.2" at bounding box center [272, 77] width 111 height 33
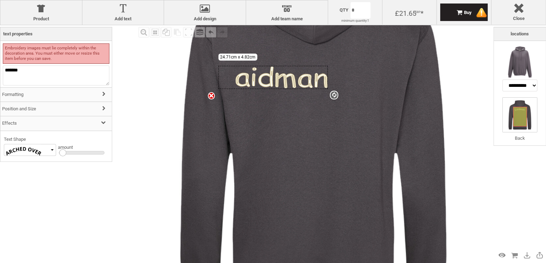
type input "*"
drag, startPoint x: 337, startPoint y: 98, endPoint x: 333, endPoint y: 107, distance: 9.3
click at [333, 107] on div "Created with [PERSON_NAME] 2.1.2 Created with [PERSON_NAME] 2.1.2 Created with …" at bounding box center [314, 144] width 159 height 230
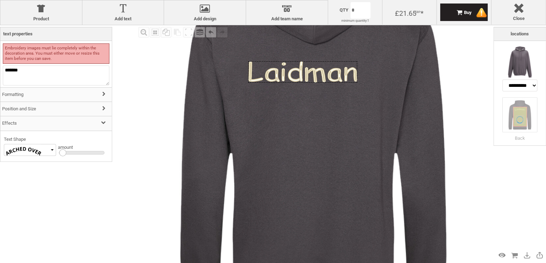
drag, startPoint x: 266, startPoint y: 80, endPoint x: 280, endPoint y: 80, distance: 13.3
click at [295, 75] on icon "Created with [PERSON_NAME] 2.1.2" at bounding box center [302, 71] width 109 height 21
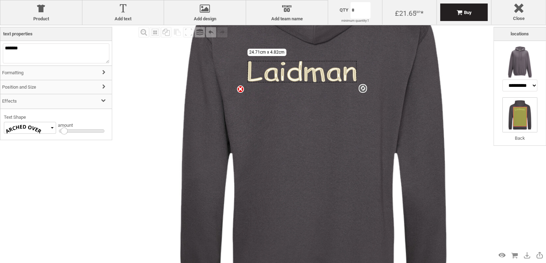
click at [63, 131] on div at bounding box center [64, 130] width 7 height 7
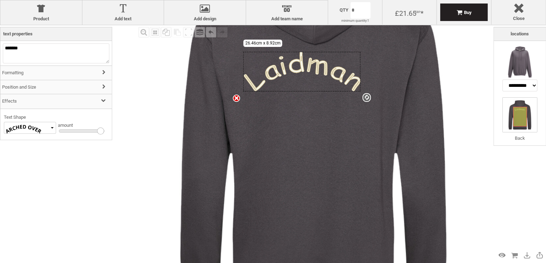
drag, startPoint x: 65, startPoint y: 129, endPoint x: 112, endPoint y: 129, distance: 47.6
click at [112, 129] on div "Product Product Add text Add text Add design Add design Names Add team name Add…" at bounding box center [273, 131] width 546 height 263
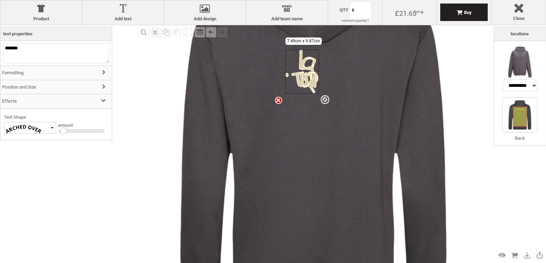
drag, startPoint x: 102, startPoint y: 132, endPoint x: 64, endPoint y: 142, distance: 38.6
click at [64, 142] on div "Product College hoodie Change Product More Product Info Steel Grey Size M x 1 S…" at bounding box center [56, 143] width 112 height 233
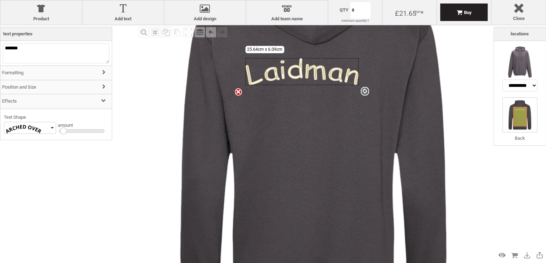
click at [296, 130] on icon "Created with [PERSON_NAME] 2.1.2" at bounding box center [314, 144] width 159 height 230
click at [272, 85] on div "Created with [PERSON_NAME] 2.1.2 settings 25.64cm x 6.09cm" at bounding box center [301, 71] width 113 height 27
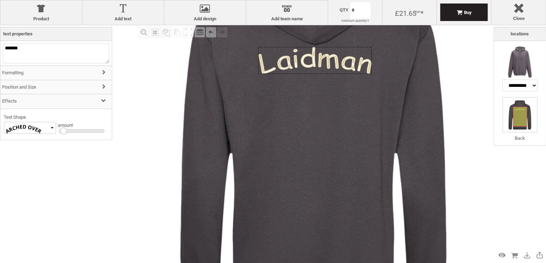
drag, startPoint x: 285, startPoint y: 82, endPoint x: 297, endPoint y: 71, distance: 16.9
click at [297, 71] on div "Created with [PERSON_NAME] 2.1.2" at bounding box center [314, 60] width 113 height 27
drag, startPoint x: 298, startPoint y: 113, endPoint x: 295, endPoint y: 116, distance: 4.2
click at [298, 113] on icon "Created with [PERSON_NAME] 2.1.2" at bounding box center [314, 144] width 159 height 230
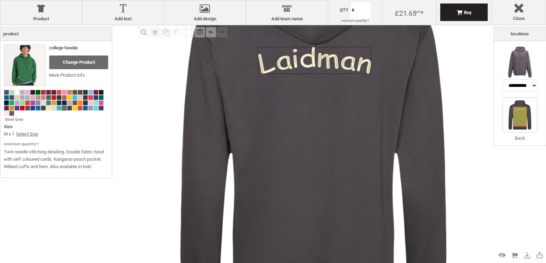
click at [301, 55] on div "Created with [PERSON_NAME] 2.1.2" at bounding box center [313, 60] width 113 height 27
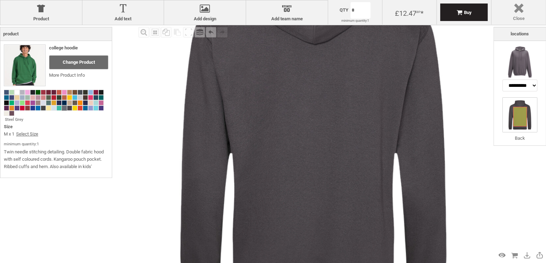
click at [523, 11] on div at bounding box center [517, 10] width 47 height 12
